Goal: Task Accomplishment & Management: Manage account settings

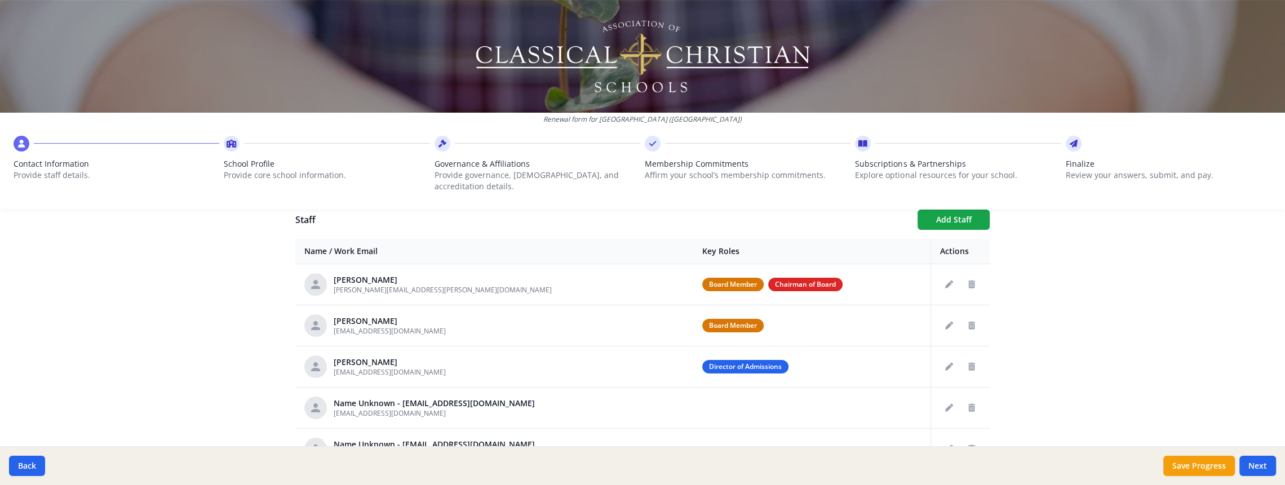
scroll to position [429, 0]
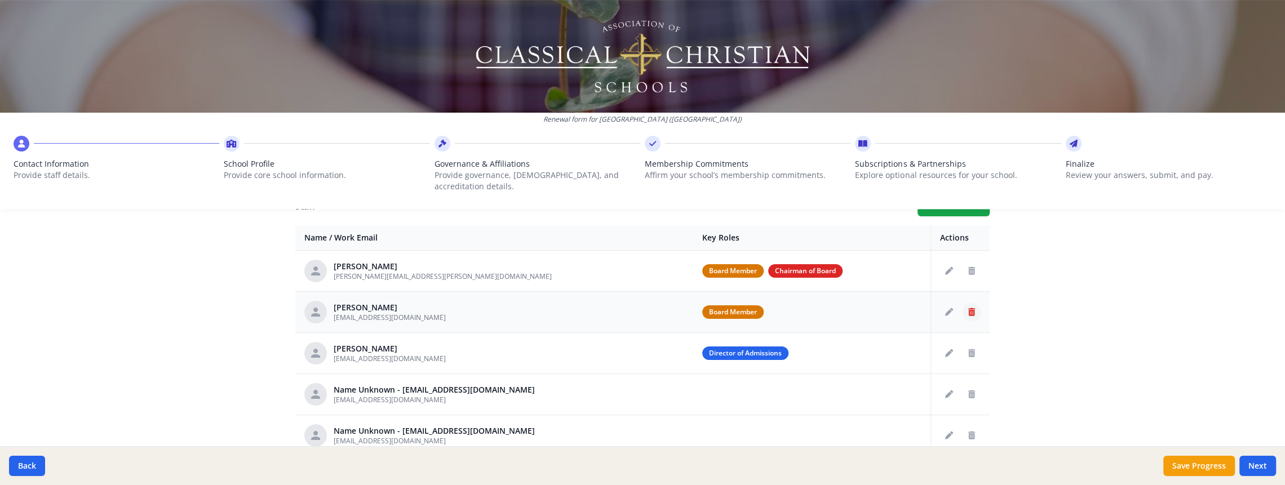
click at [971, 308] on icon "Delete staff" at bounding box center [971, 312] width 7 height 8
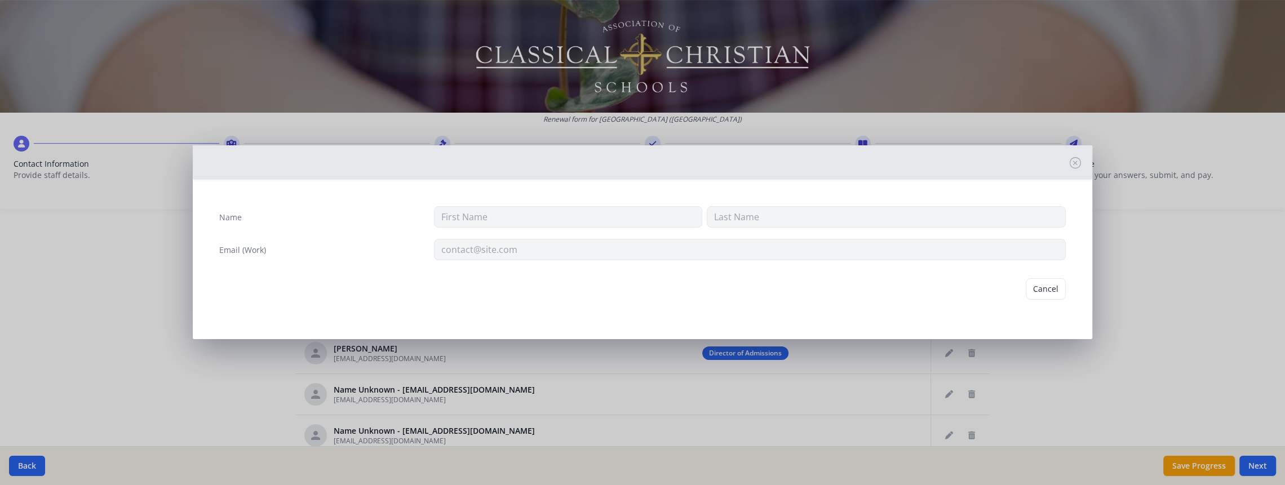
type input "[PERSON_NAME]"
type input "[EMAIL_ADDRESS][DOMAIN_NAME]"
click at [1050, 287] on button "Delete" at bounding box center [1046, 288] width 39 height 21
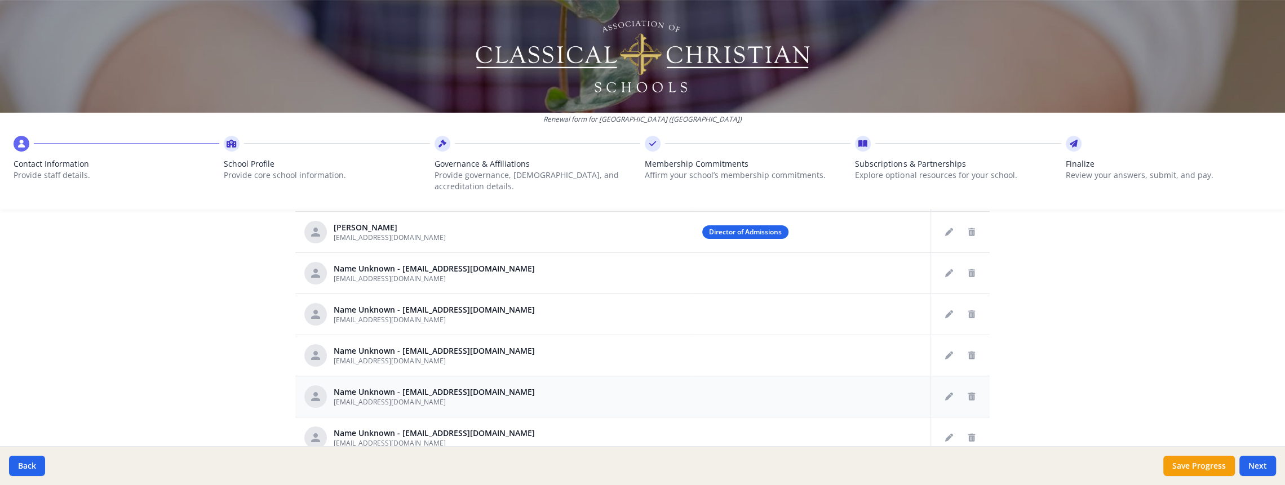
scroll to position [0, 0]
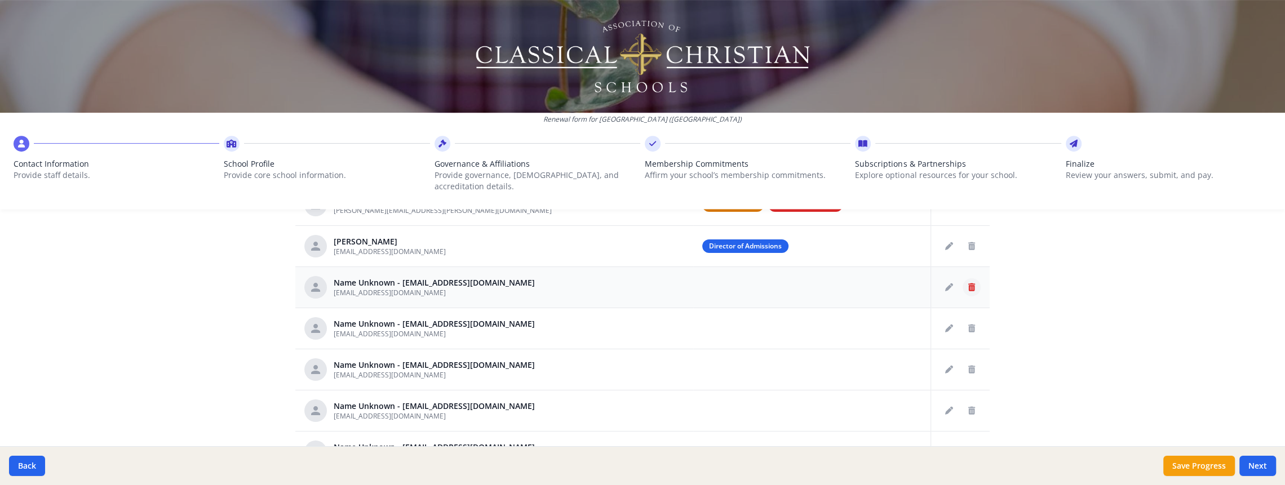
click at [976, 278] on button "Delete staff" at bounding box center [972, 287] width 18 height 18
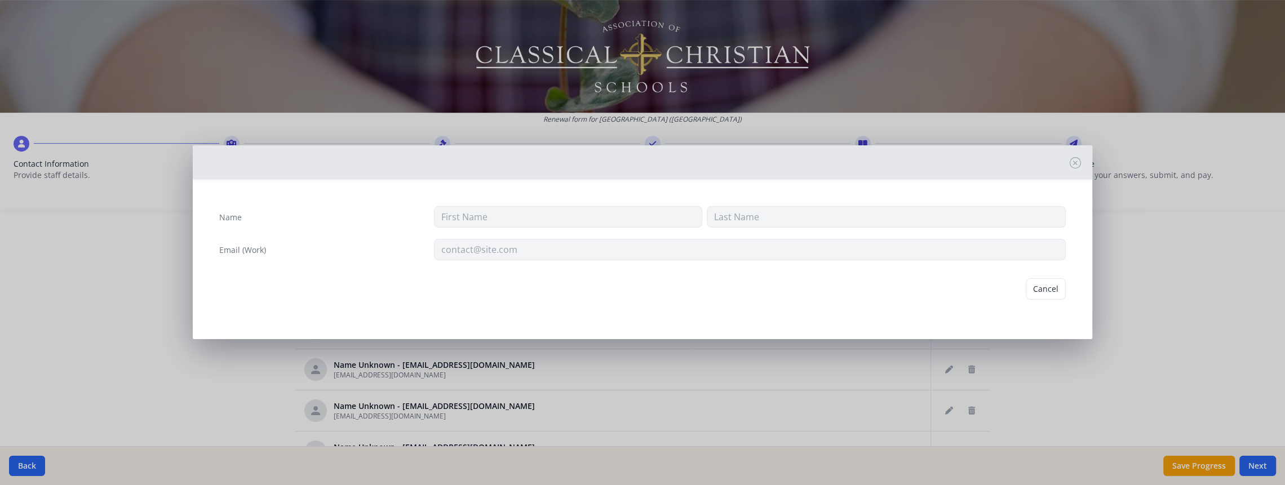
type input "[EMAIL_ADDRESS][DOMAIN_NAME]"
click at [1047, 292] on button "Delete" at bounding box center [1046, 288] width 39 height 21
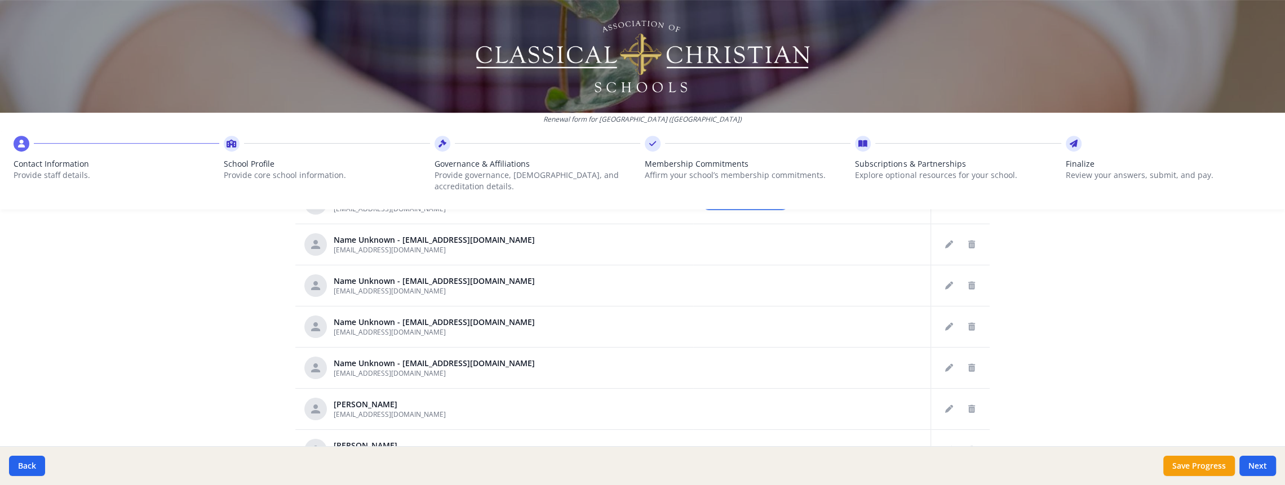
scroll to position [538, 0]
click at [967, 276] on button "Delete staff" at bounding box center [972, 285] width 18 height 18
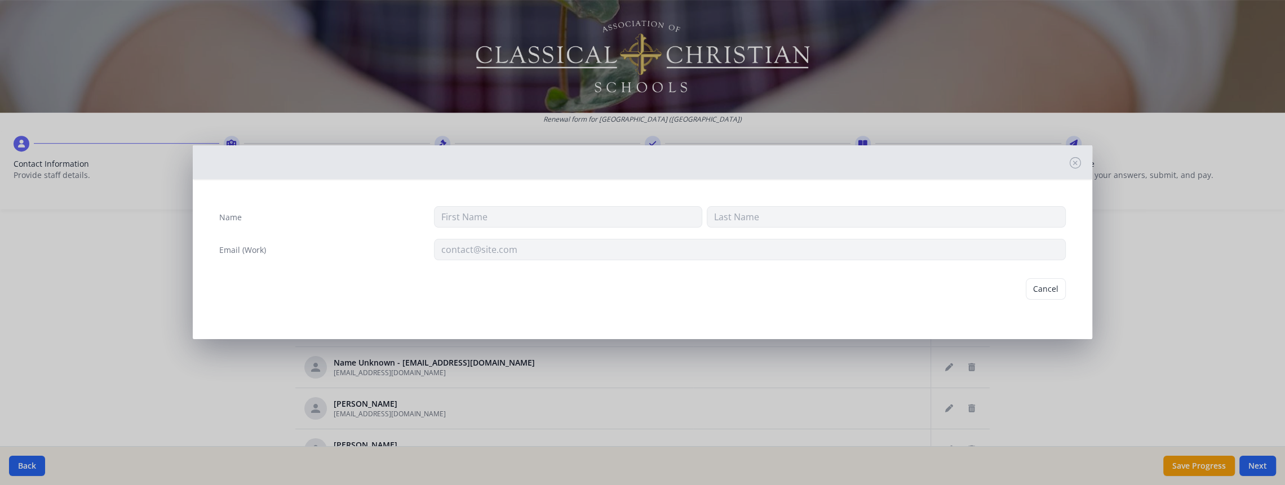
type input "[EMAIL_ADDRESS][DOMAIN_NAME]"
click at [1050, 291] on button "Delete" at bounding box center [1046, 288] width 39 height 21
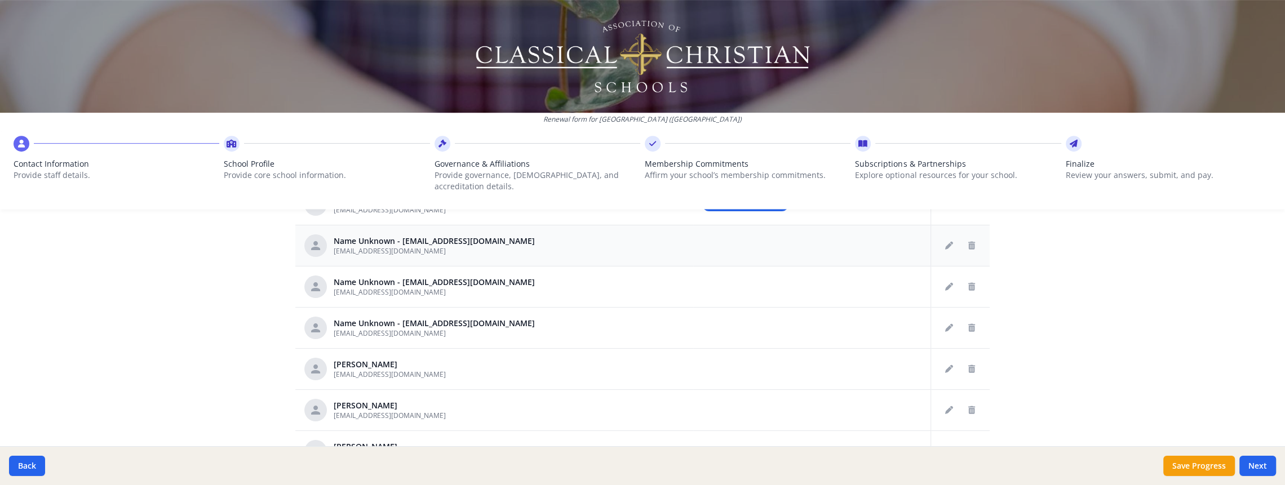
scroll to position [536, 0]
